Goal: Complete application form

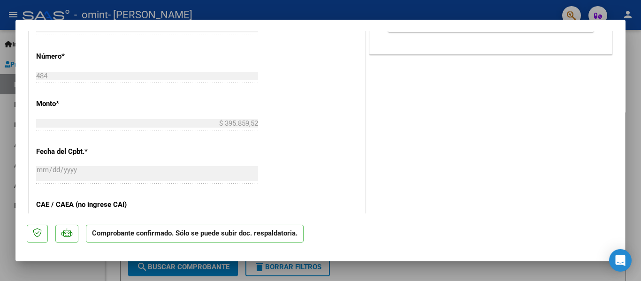
scroll to position [298, 0]
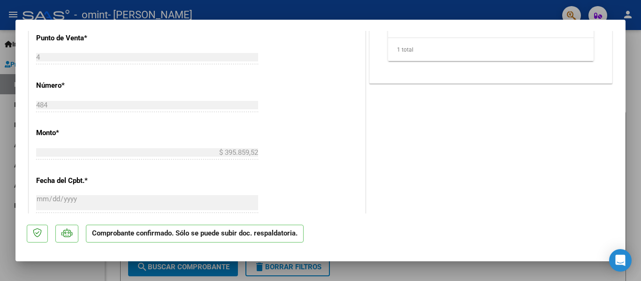
click at [393, 6] on div at bounding box center [320, 140] width 641 height 281
type input "$ 0,00"
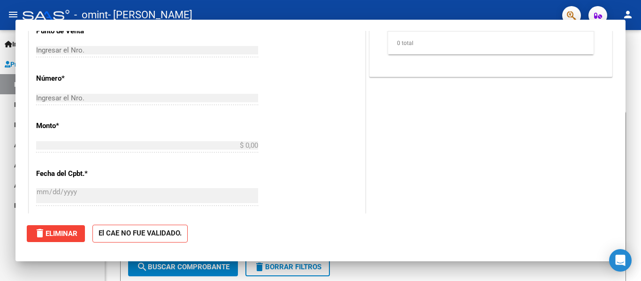
scroll to position [0, 0]
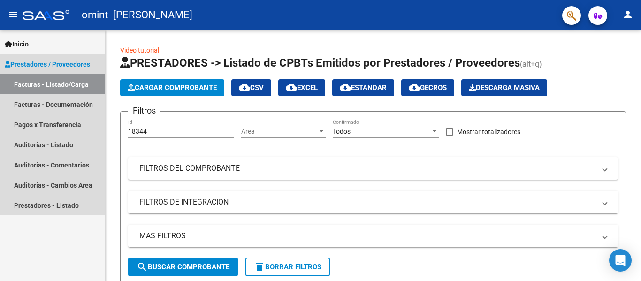
click at [40, 68] on span "Prestadores / Proveedores" at bounding box center [47, 64] width 85 height 10
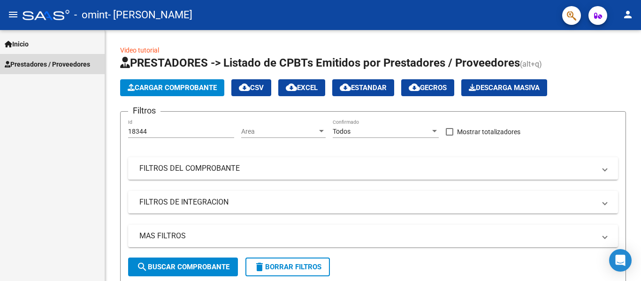
click at [40, 68] on span "Prestadores / Proveedores" at bounding box center [47, 64] width 85 height 10
